Goal: Task Accomplishment & Management: Use online tool/utility

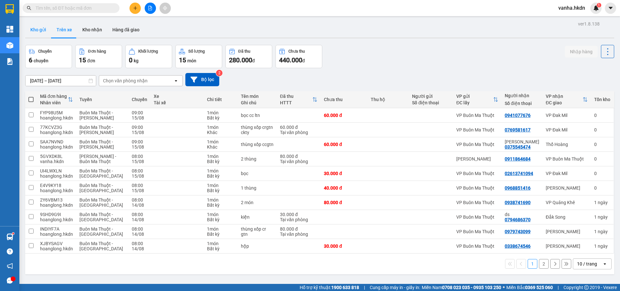
click at [38, 30] on button "Kho gửi" at bounding box center [38, 30] width 26 height 16
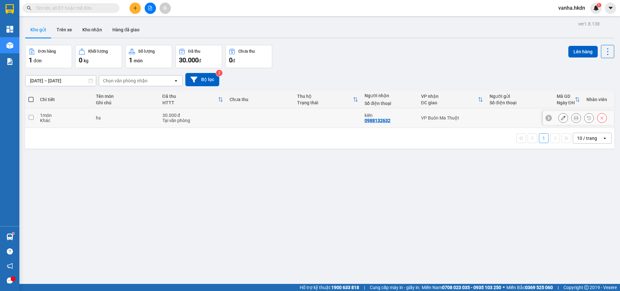
click at [30, 115] on input "checkbox" at bounding box center [31, 117] width 5 height 5
checkbox input "true"
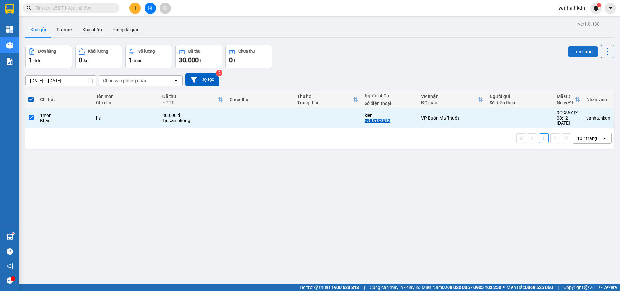
click at [575, 50] on button "Lên hàng" at bounding box center [583, 52] width 29 height 12
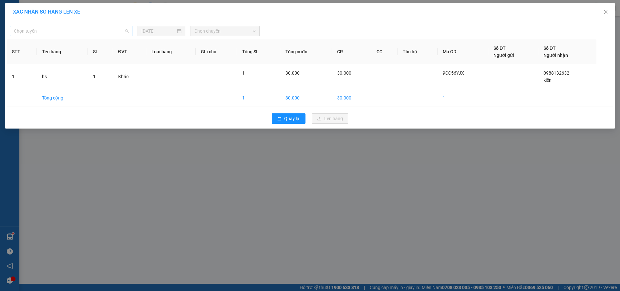
click at [77, 31] on span "Chọn tuyến" at bounding box center [71, 31] width 115 height 10
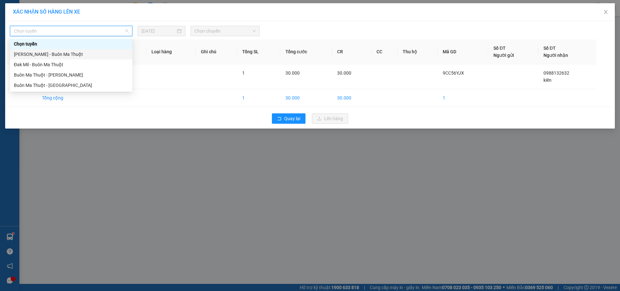
click at [49, 55] on div "[PERSON_NAME] - Buôn Ma Thuột" at bounding box center [71, 54] width 115 height 7
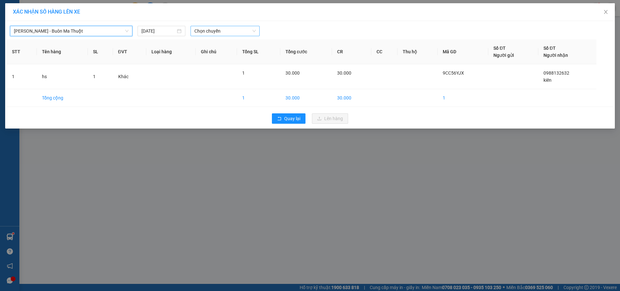
click at [242, 33] on span "Chọn chuyến" at bounding box center [225, 31] width 61 height 10
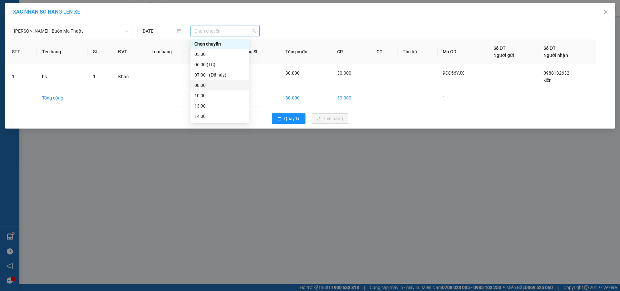
click at [199, 86] on div "08:00" at bounding box center [220, 85] width 50 height 7
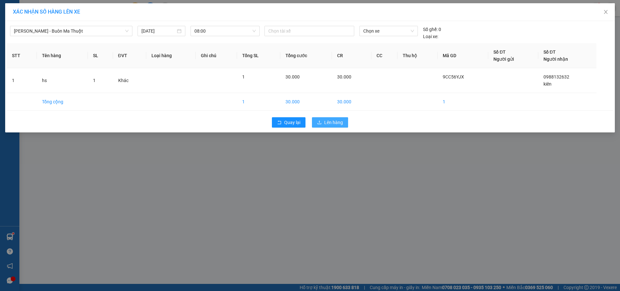
click at [333, 121] on span "Lên hàng" at bounding box center [333, 122] width 19 height 7
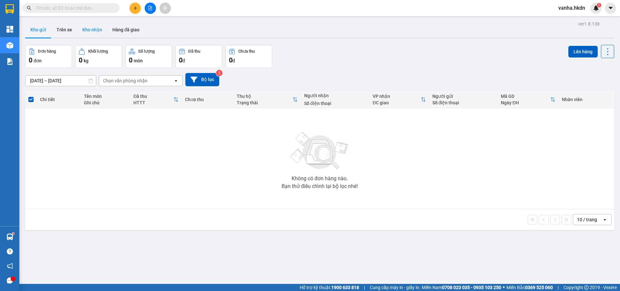
click at [87, 28] on button "Kho nhận" at bounding box center [92, 30] width 30 height 16
